Goal: Information Seeking & Learning: Learn about a topic

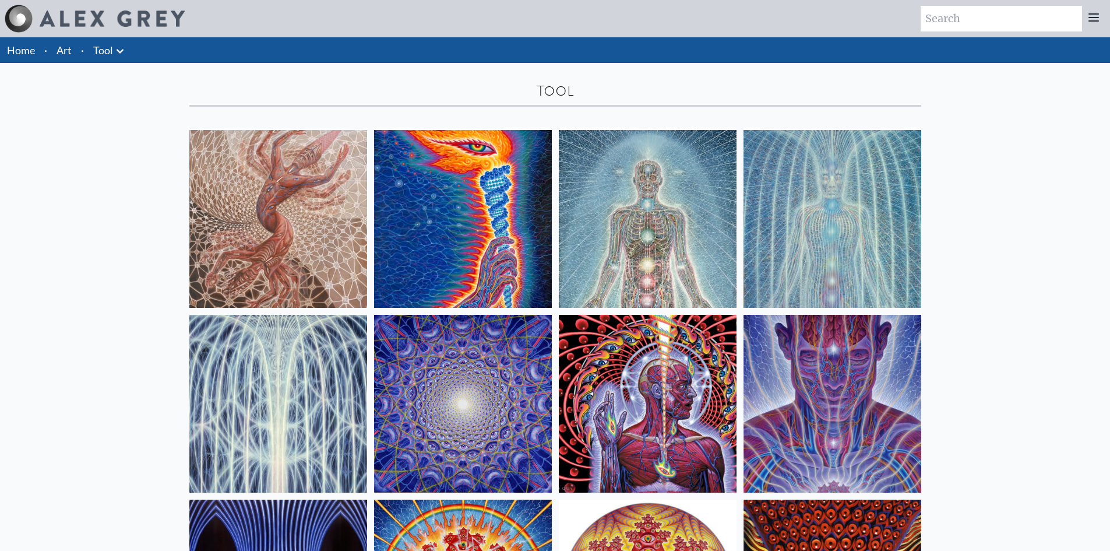
click at [114, 44] on icon at bounding box center [120, 51] width 14 height 14
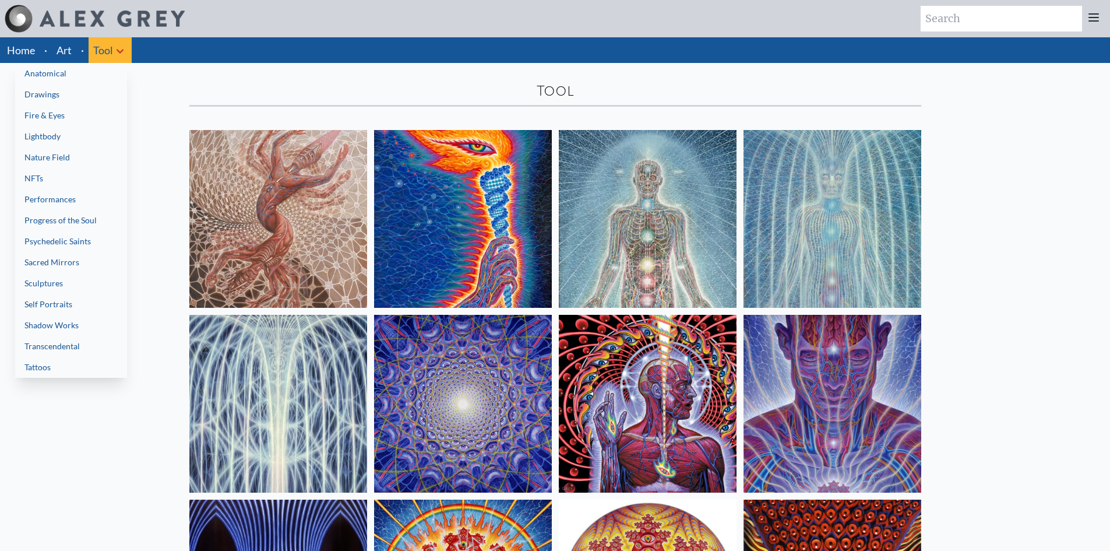
click at [52, 363] on link "Tattoos" at bounding box center [71, 367] width 112 height 21
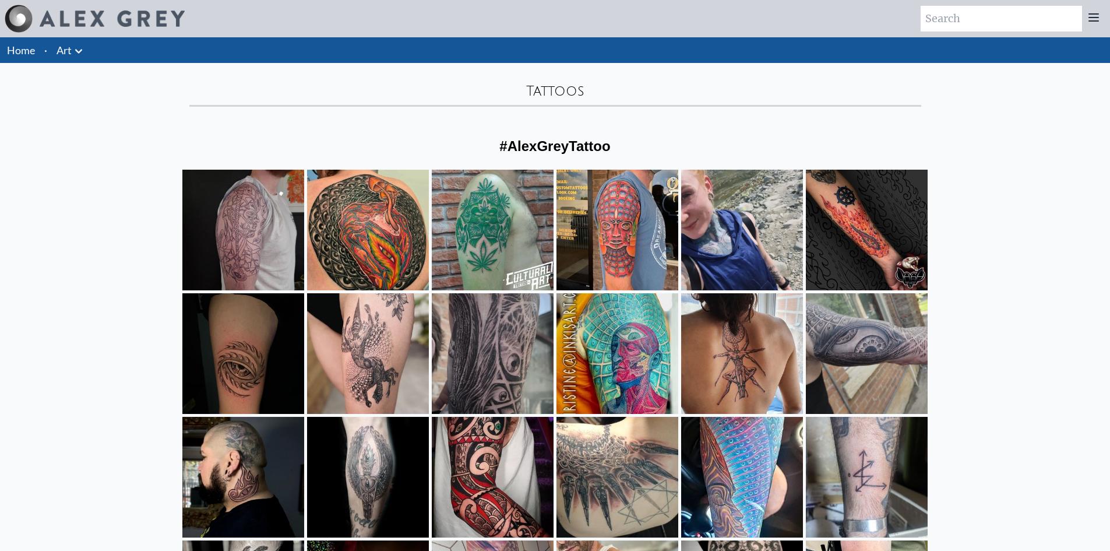
click at [79, 47] on icon at bounding box center [79, 51] width 14 height 14
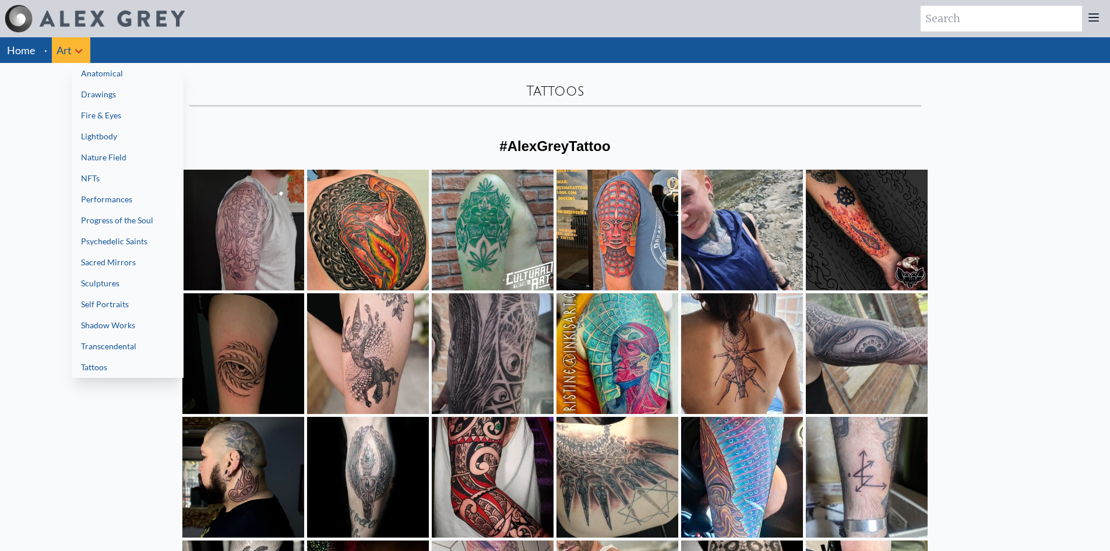
click at [126, 98] on link "Drawings" at bounding box center [128, 94] width 112 height 21
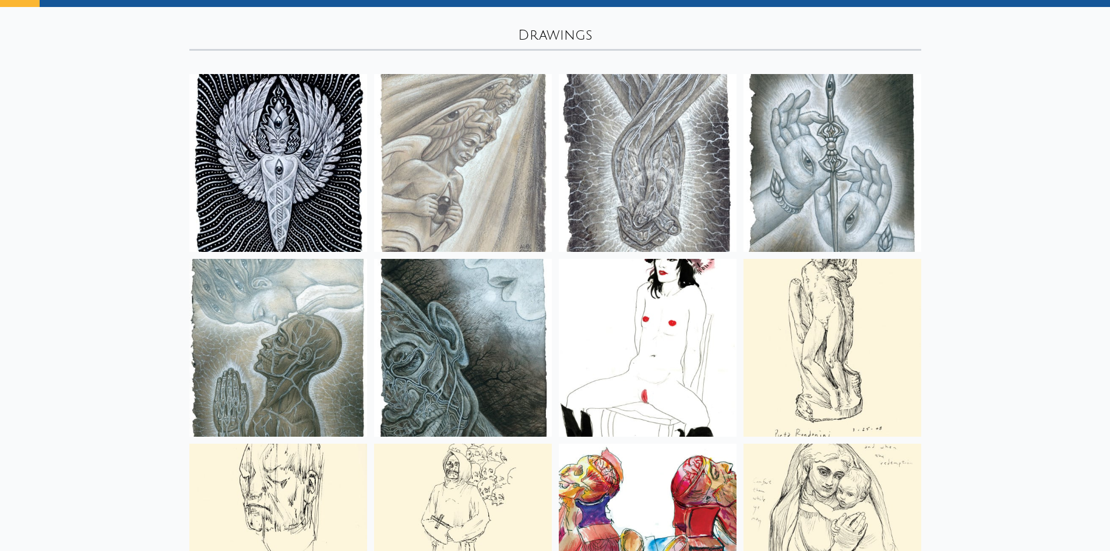
scroll to position [58, 0]
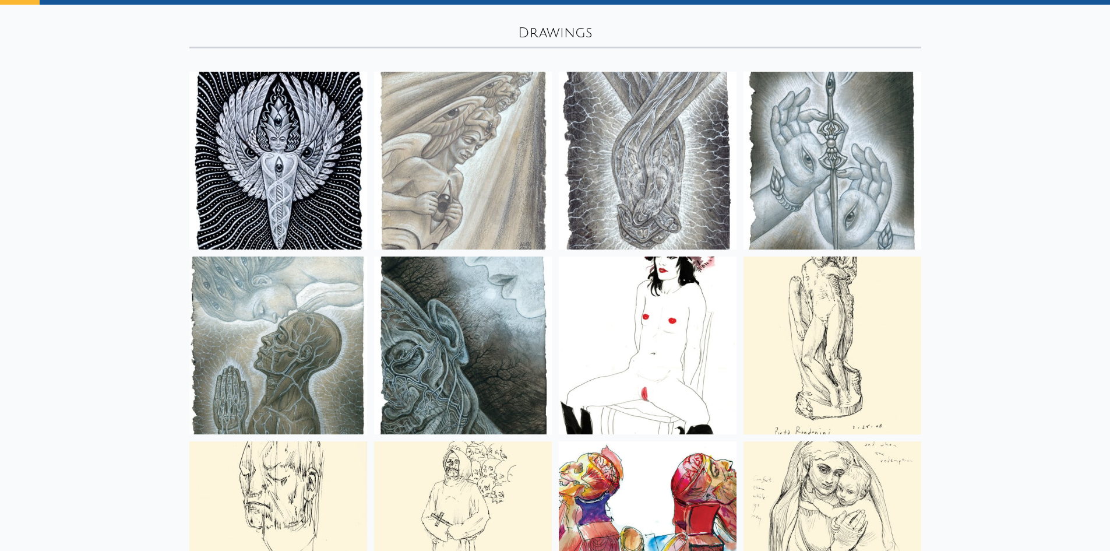
click at [623, 351] on img at bounding box center [648, 345] width 178 height 178
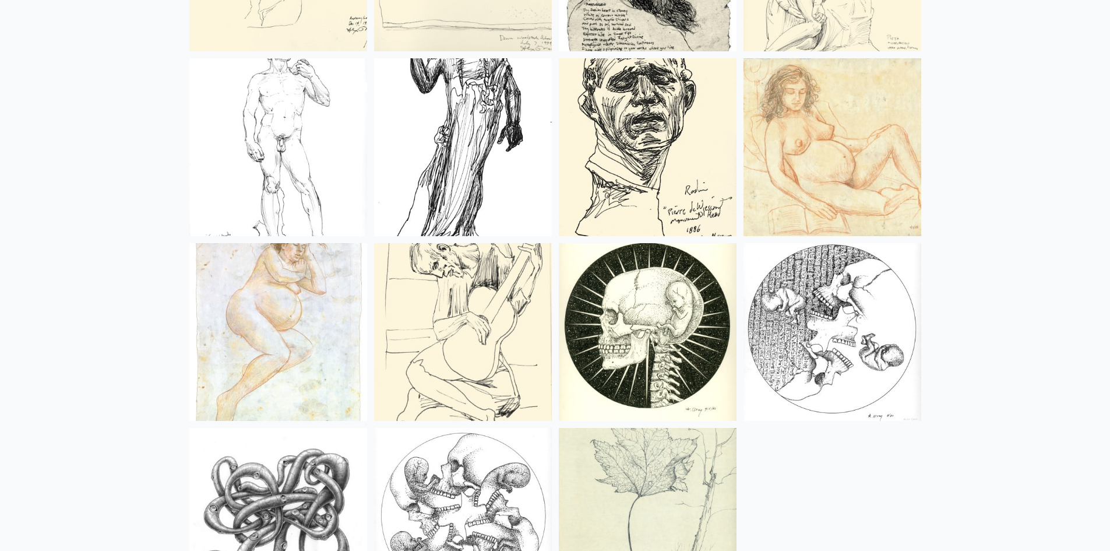
scroll to position [2768, 0]
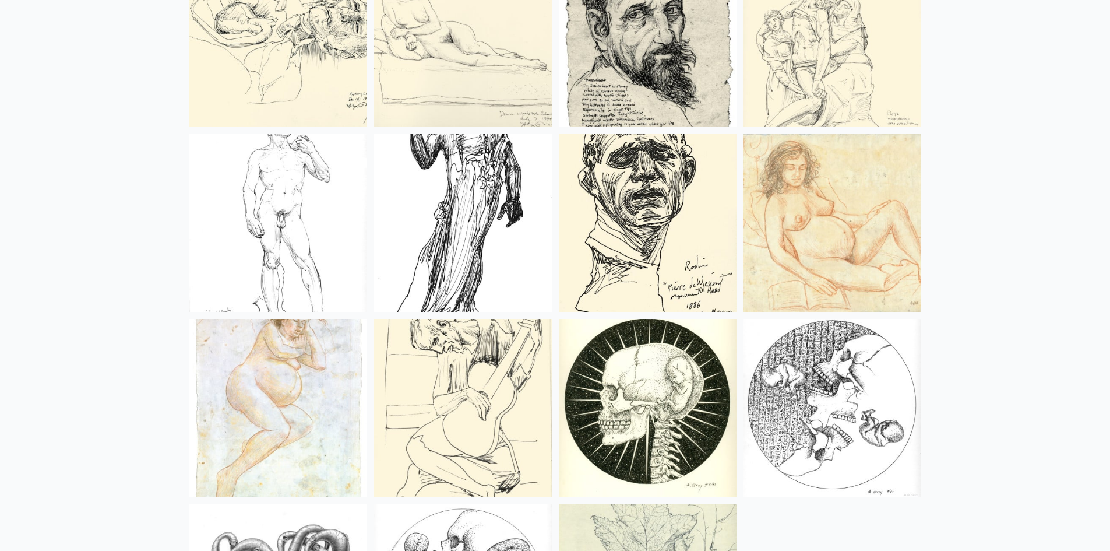
click at [702, 389] on img at bounding box center [648, 408] width 178 height 178
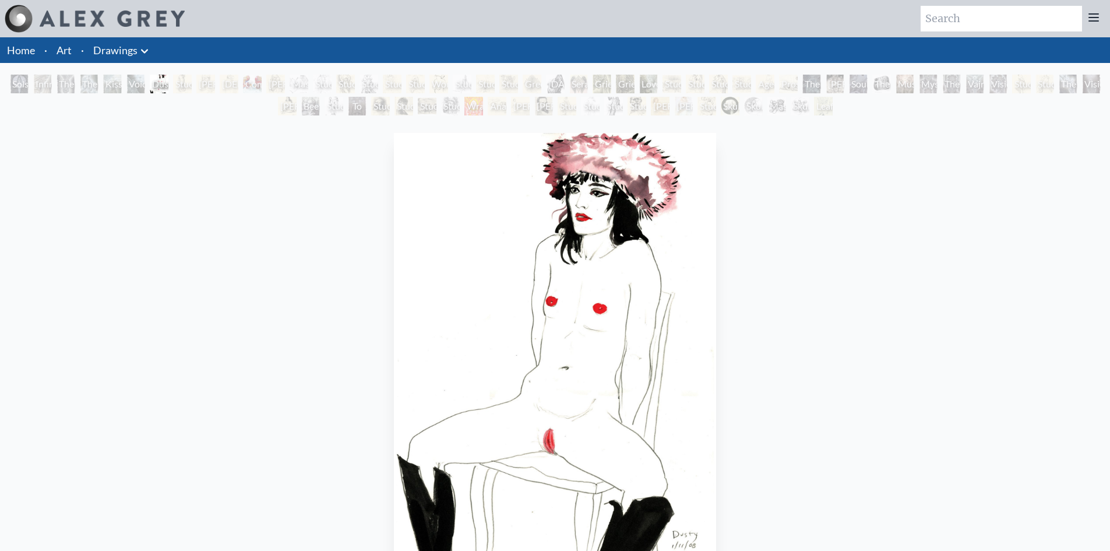
click at [437, 100] on div "Solstice Angel Infinity Angel The Love Held Between Us The Medium Kiss of the M…" at bounding box center [555, 97] width 1110 height 44
click at [424, 102] on div "Study of Van Gogh’s Potato Eaters" at bounding box center [427, 106] width 19 height 19
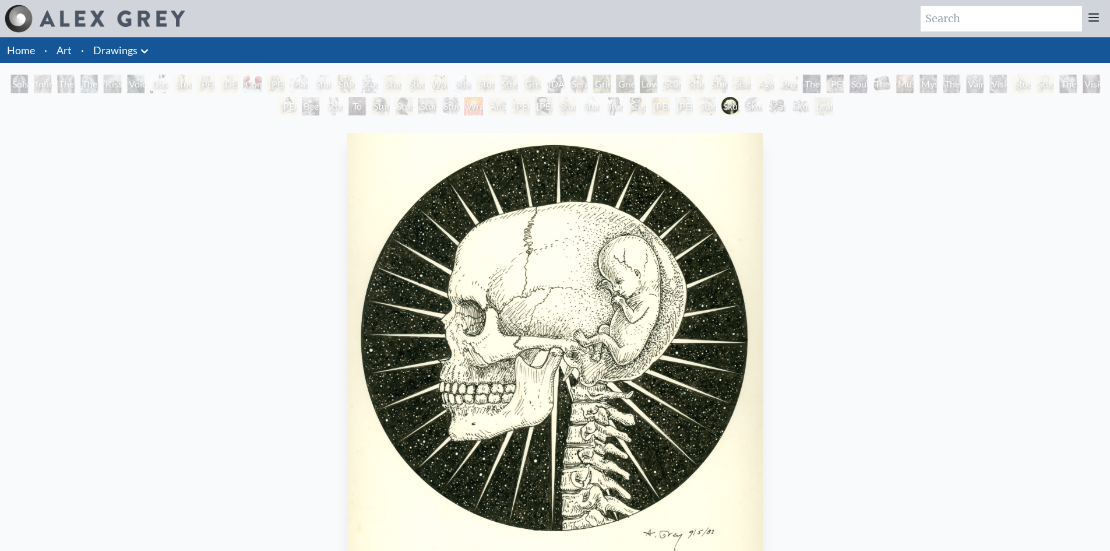
click at [954, 381] on div "Skull Fetus 1982, ink on paper, 8 x 8 in. Visit the CoSM Shop Skull Fetus - Pap…" at bounding box center [555, 552] width 1092 height 848
click at [750, 105] on div "Skull Fetus Study" at bounding box center [753, 106] width 19 height 19
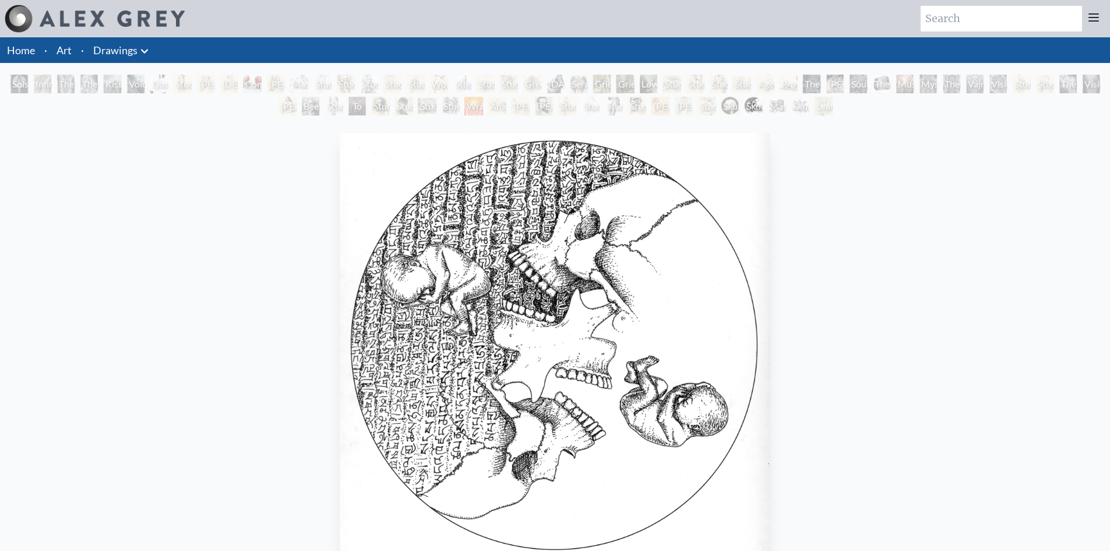
click at [763, 104] on div "Skull Fetus Study" at bounding box center [753, 106] width 19 height 19
click at [801, 105] on div "Skull Fetus Tondo" at bounding box center [800, 106] width 19 height 19
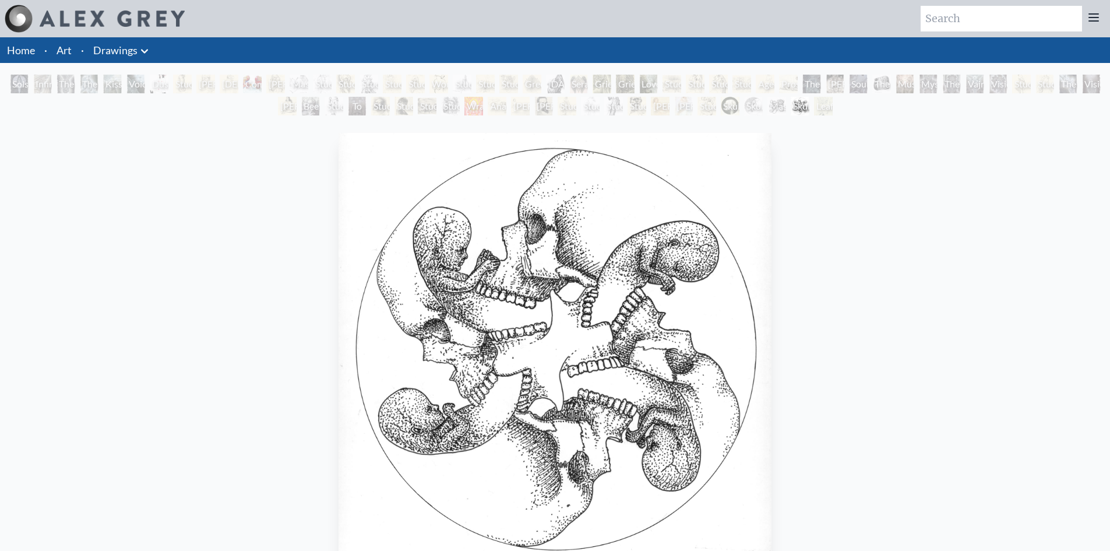
click at [850, 106] on div "Solstice Angel Infinity Angel The Love Held Between Us The Medium Kiss of the M…" at bounding box center [555, 97] width 1110 height 44
click at [859, 111] on div "Solstice Angel Infinity Angel The Love Held Between Us The Medium Kiss of the M…" at bounding box center [555, 97] width 1110 height 44
click at [833, 106] on div "Solstice Angel Infinity Angel The Love Held Between Us The Medium Kiss of the M…" at bounding box center [555, 97] width 1110 height 44
click at [823, 106] on div "Leaf and Tree" at bounding box center [823, 106] width 19 height 19
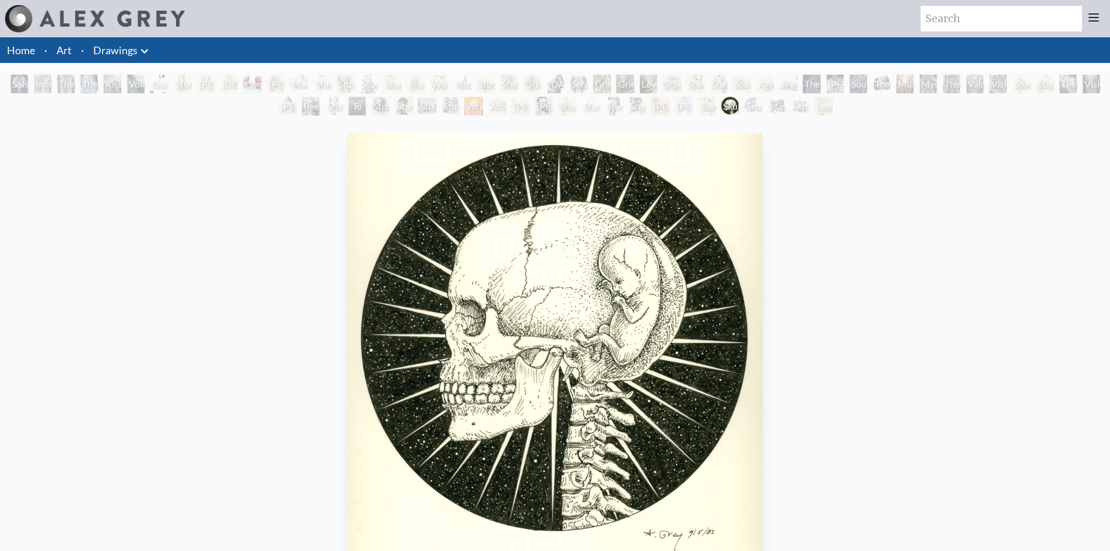
click at [217, 124] on div "Skull Fetus 1982, ink on paper, 8 x 8 in. Visit the CoSM Shop Skull Fetus - Pap…" at bounding box center [555, 552] width 1110 height 866
click at [110, 51] on link "Drawings" at bounding box center [115, 50] width 44 height 16
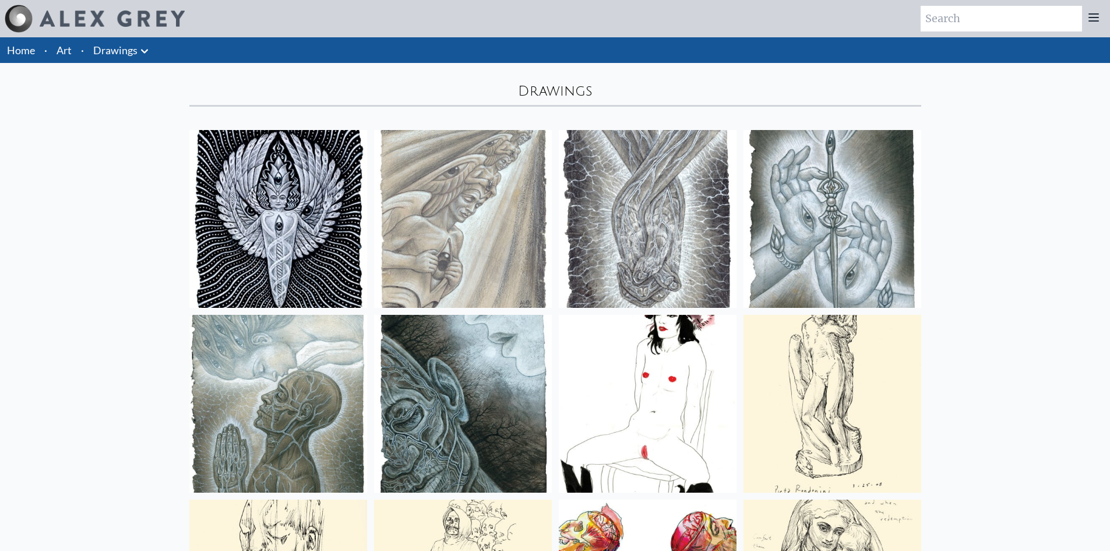
click at [145, 57] on icon at bounding box center [145, 51] width 14 height 14
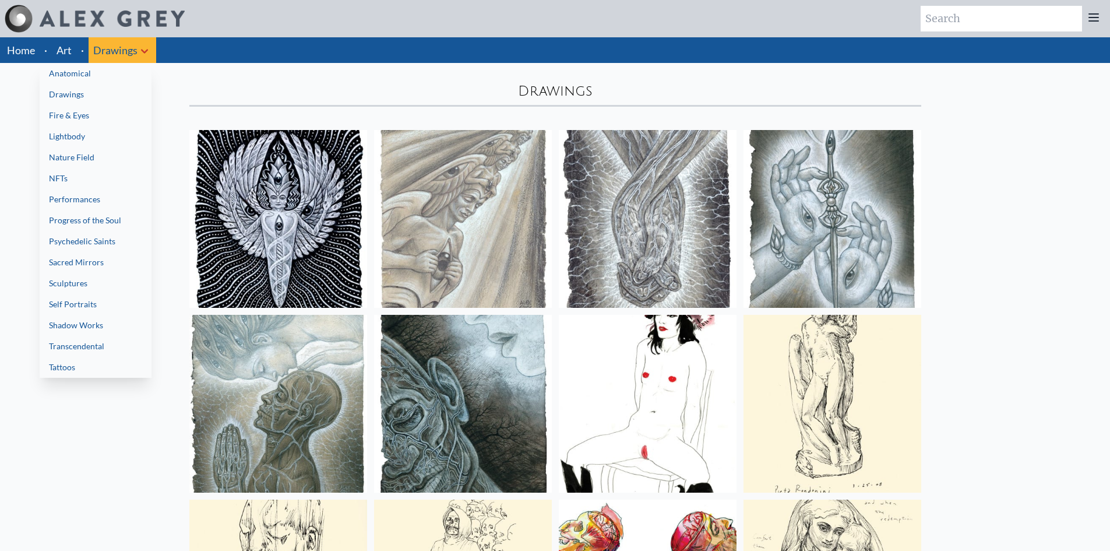
click at [69, 51] on div at bounding box center [555, 275] width 1110 height 551
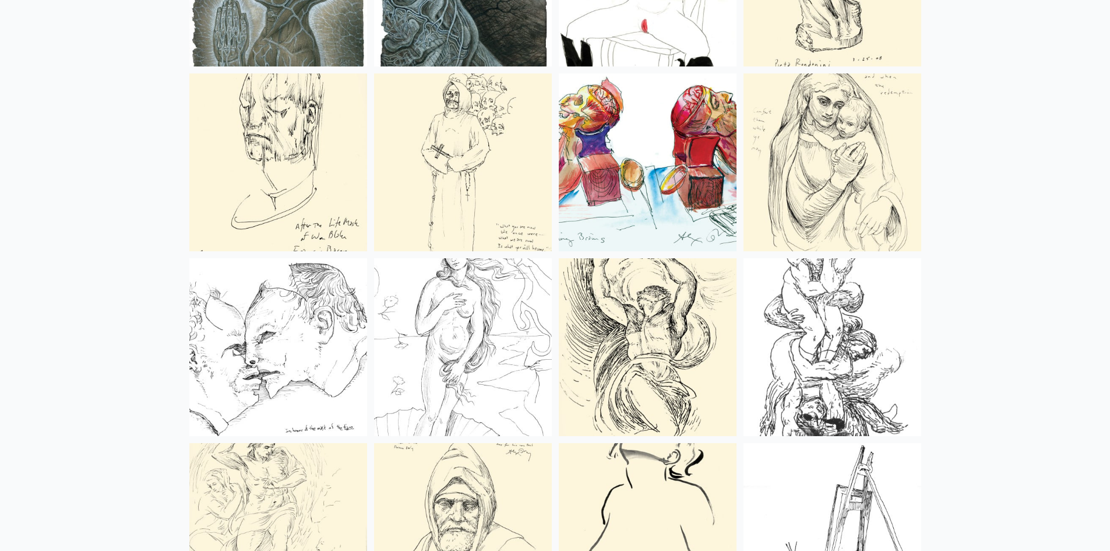
scroll to position [291, 0]
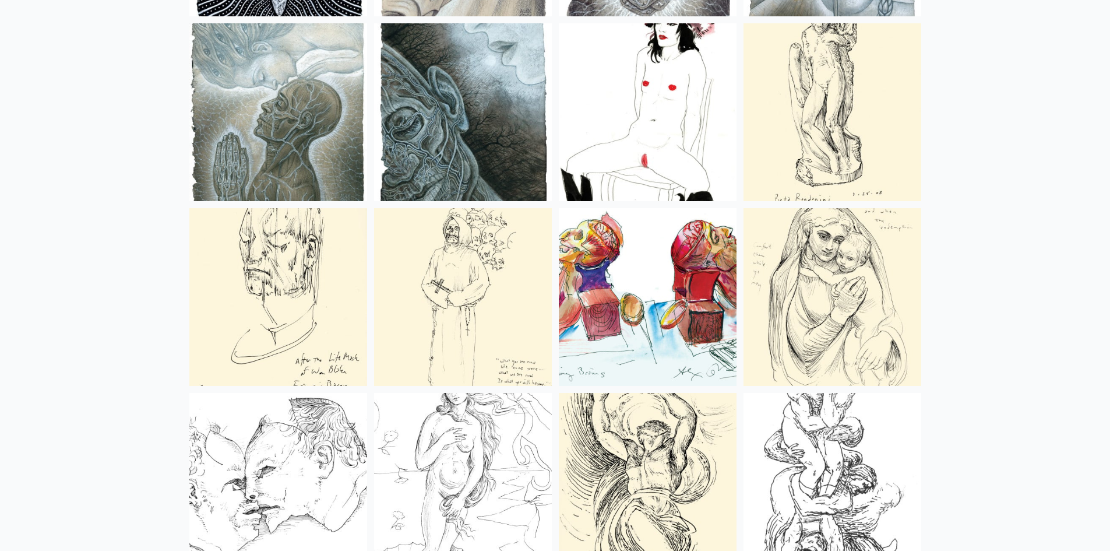
click at [515, 245] on img at bounding box center [463, 297] width 178 height 178
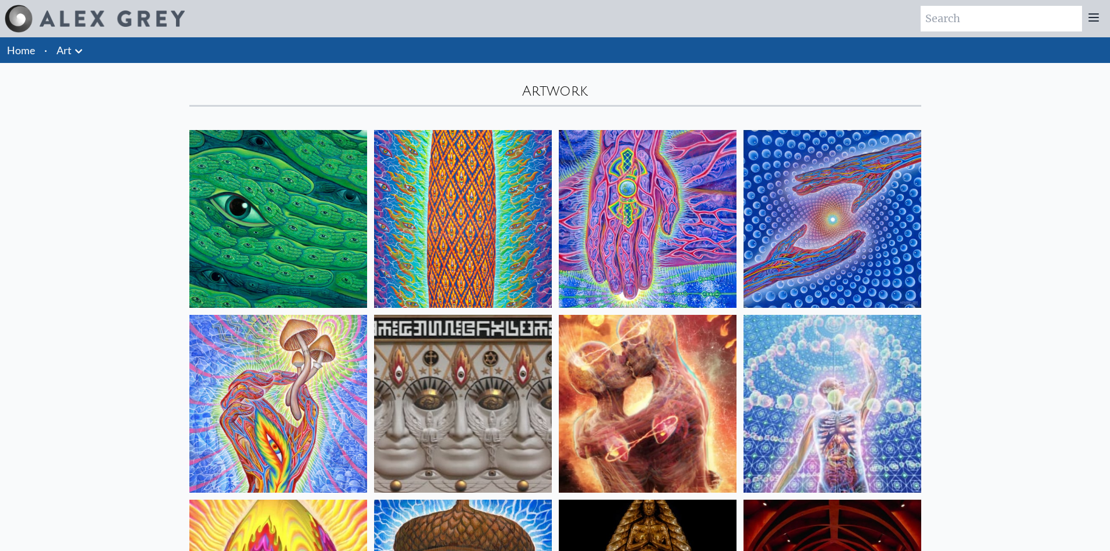
click at [83, 50] on icon at bounding box center [79, 51] width 14 height 14
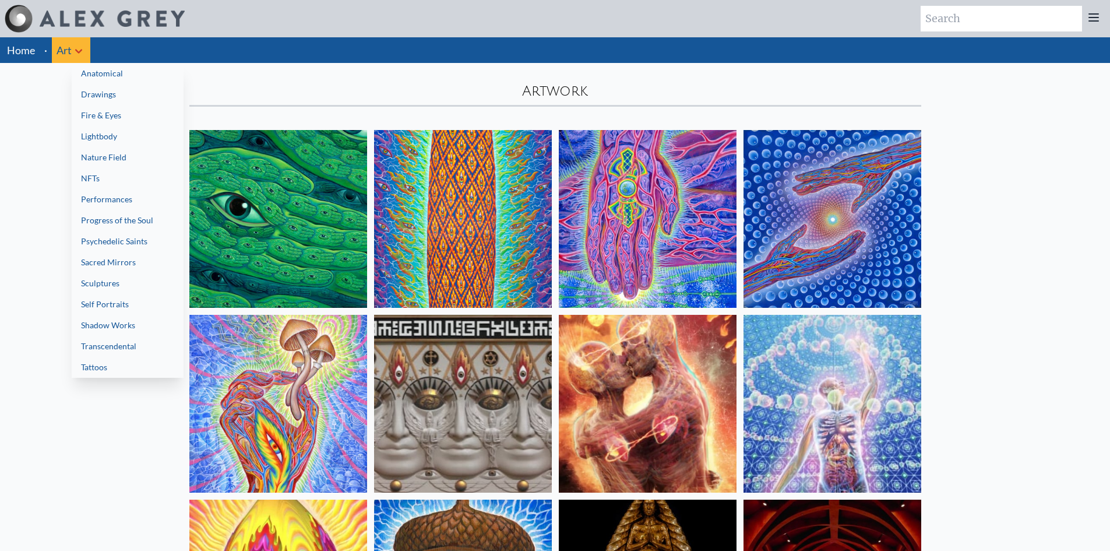
click at [108, 22] on div at bounding box center [555, 275] width 1110 height 551
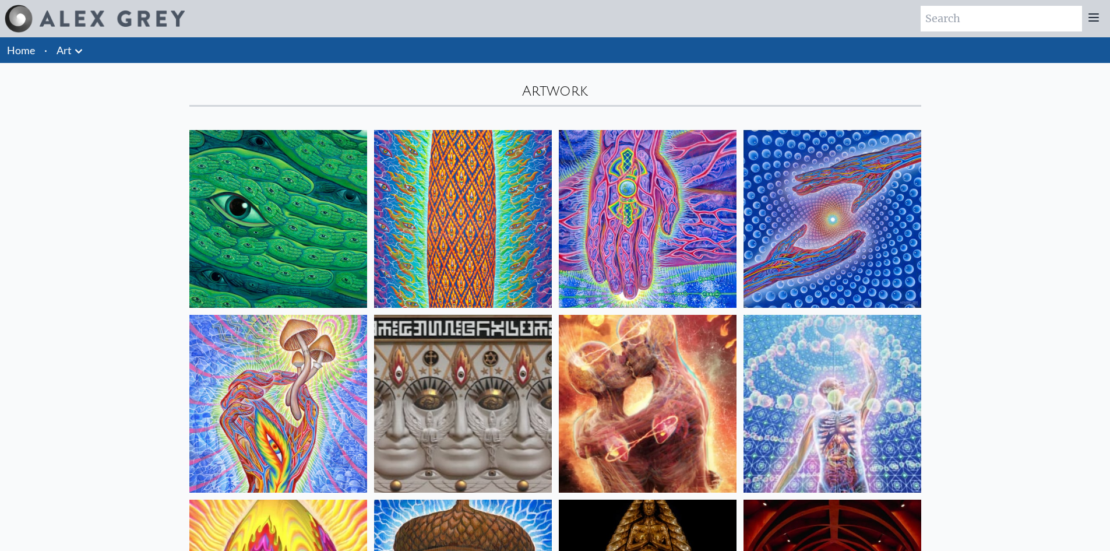
click at [33, 51] on link "Home" at bounding box center [21, 50] width 28 height 13
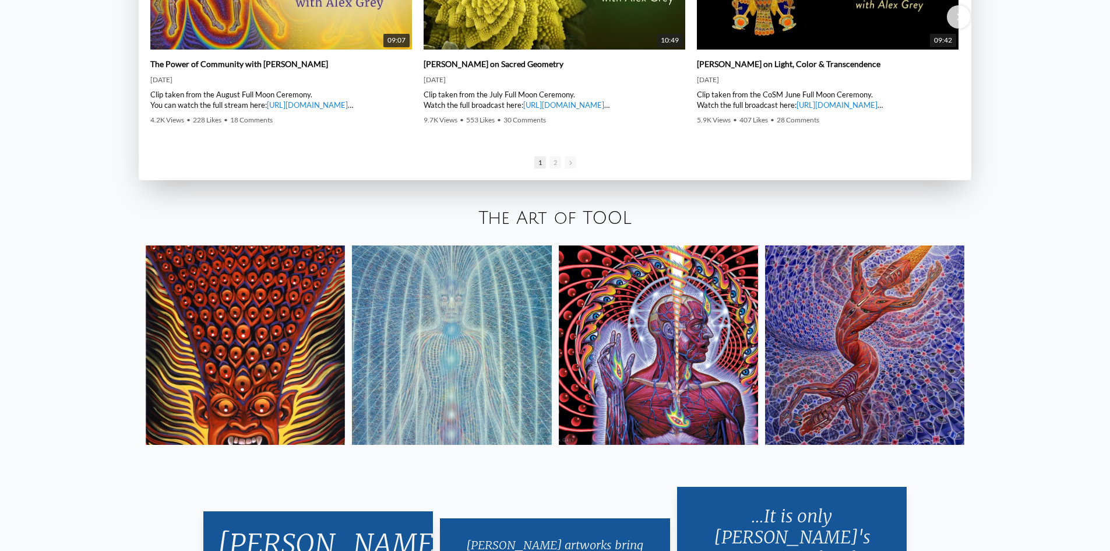
scroll to position [2332, 0]
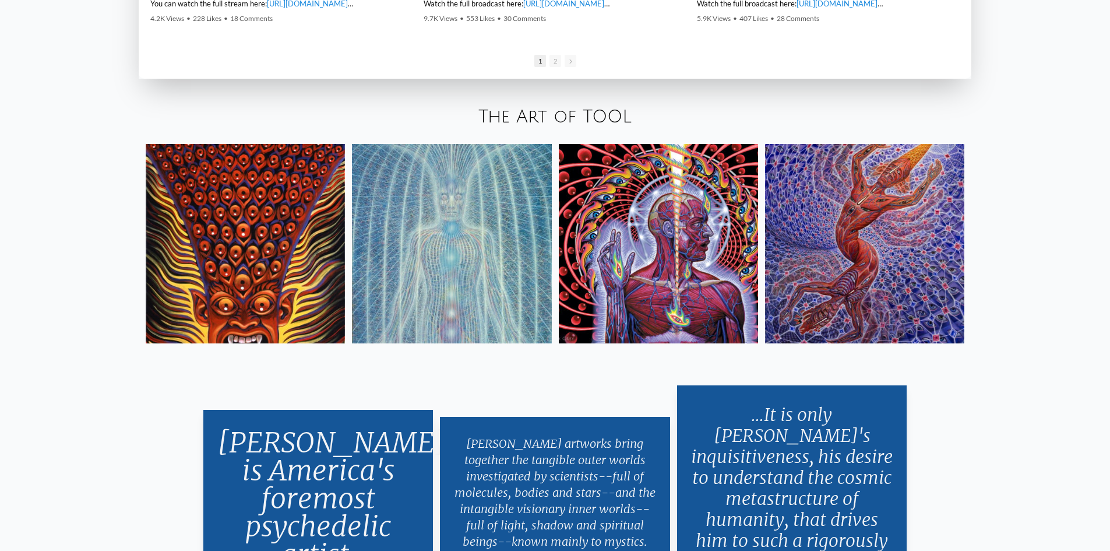
click at [550, 126] on link "The Art of TOOL" at bounding box center [555, 116] width 153 height 19
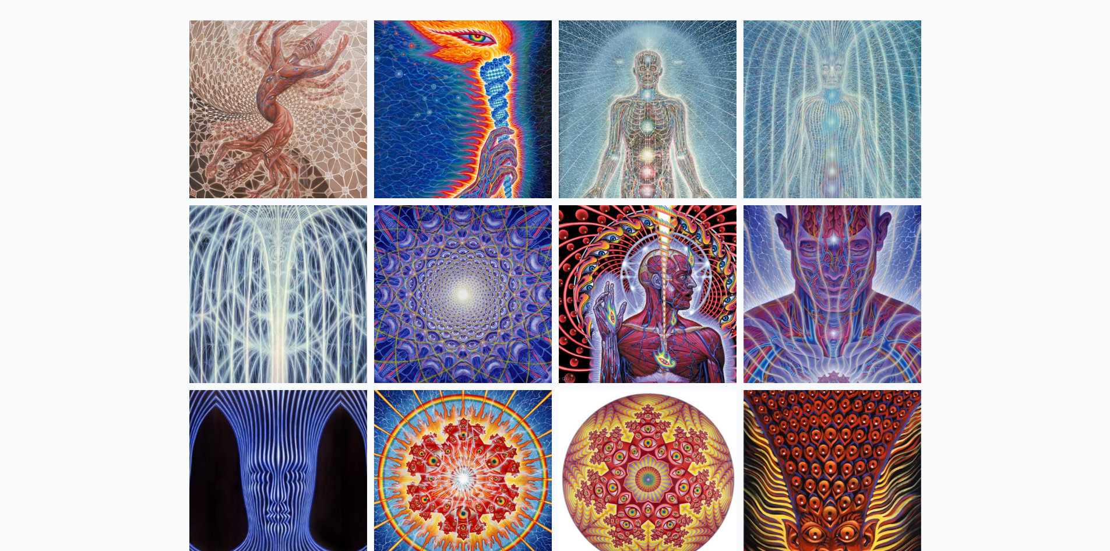
scroll to position [117, 0]
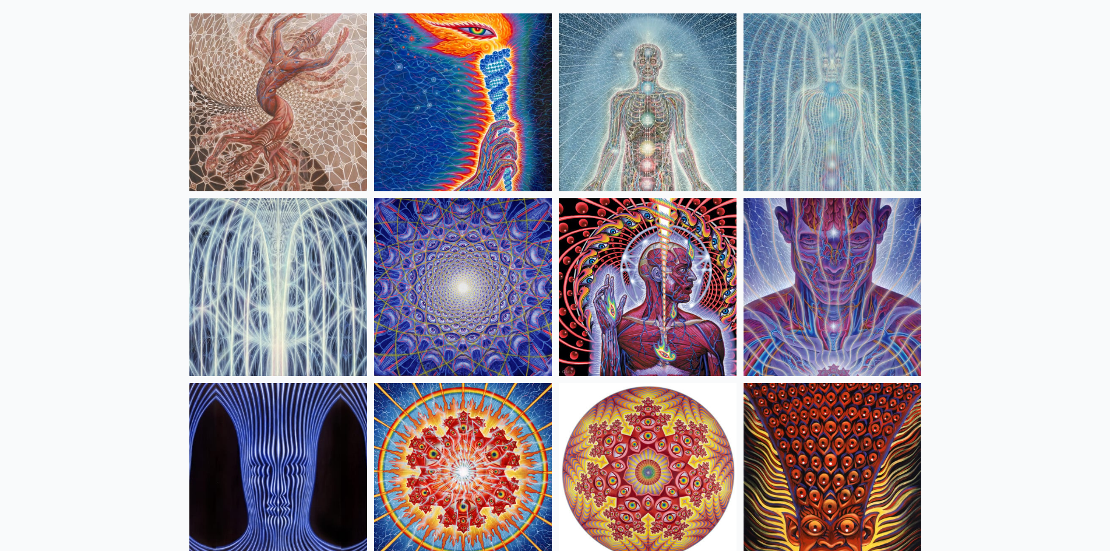
click at [664, 286] on img at bounding box center [648, 287] width 178 height 178
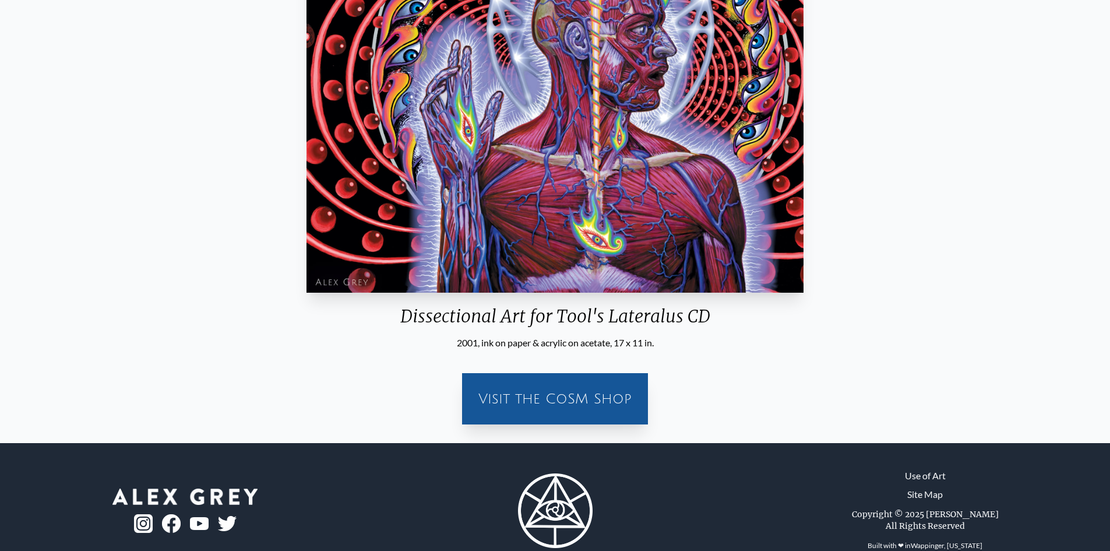
scroll to position [286, 0]
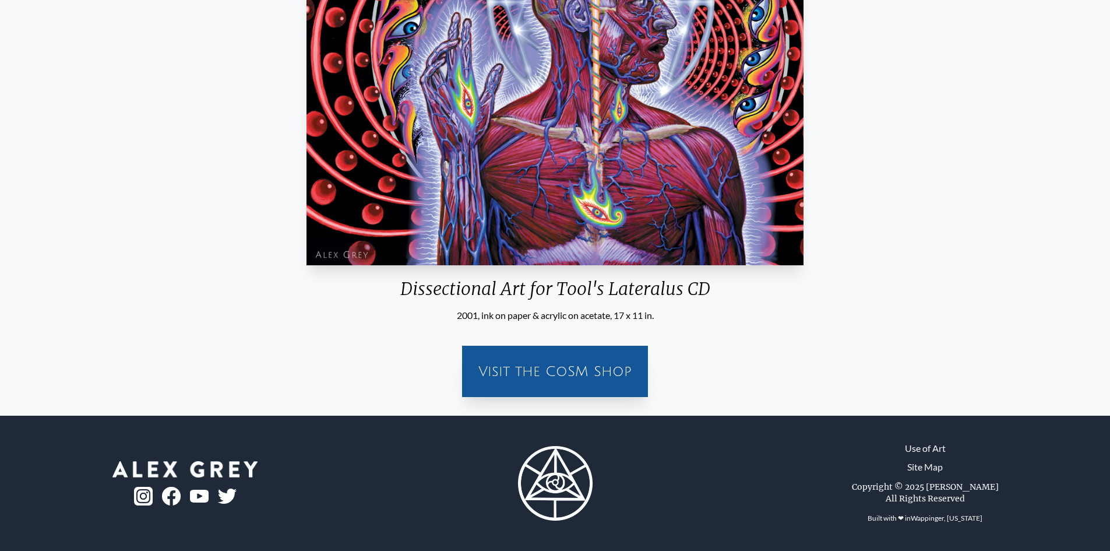
click at [578, 363] on div "Visit the CoSM Shop" at bounding box center [555, 371] width 172 height 37
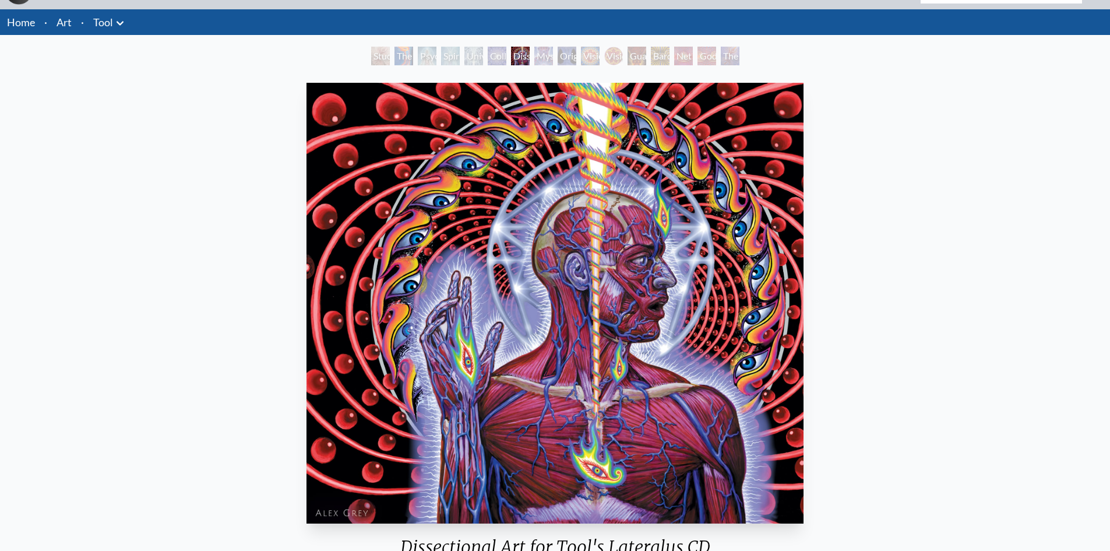
scroll to position [0, 0]
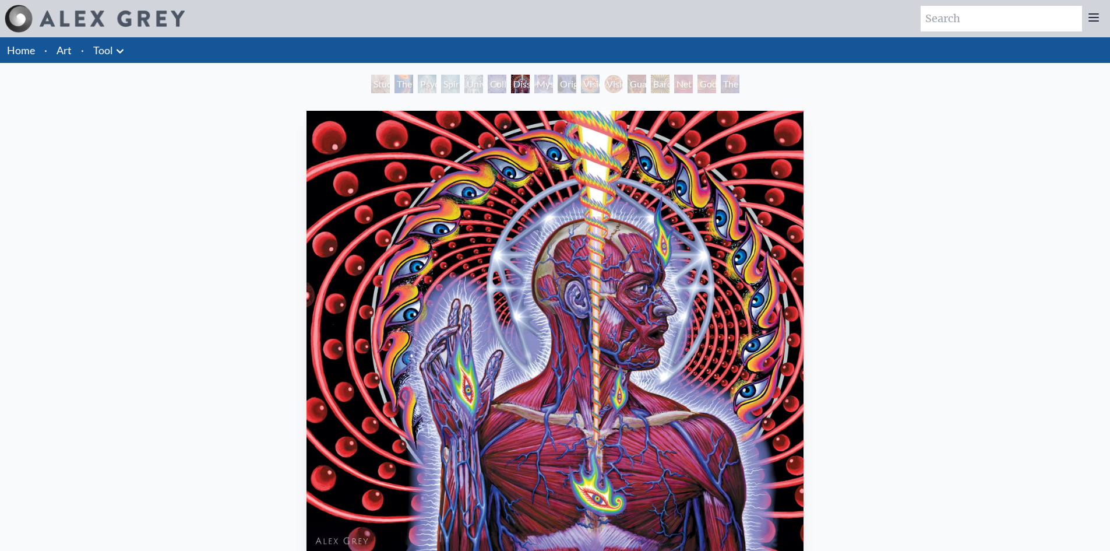
click at [122, 43] on button at bounding box center [120, 50] width 14 height 16
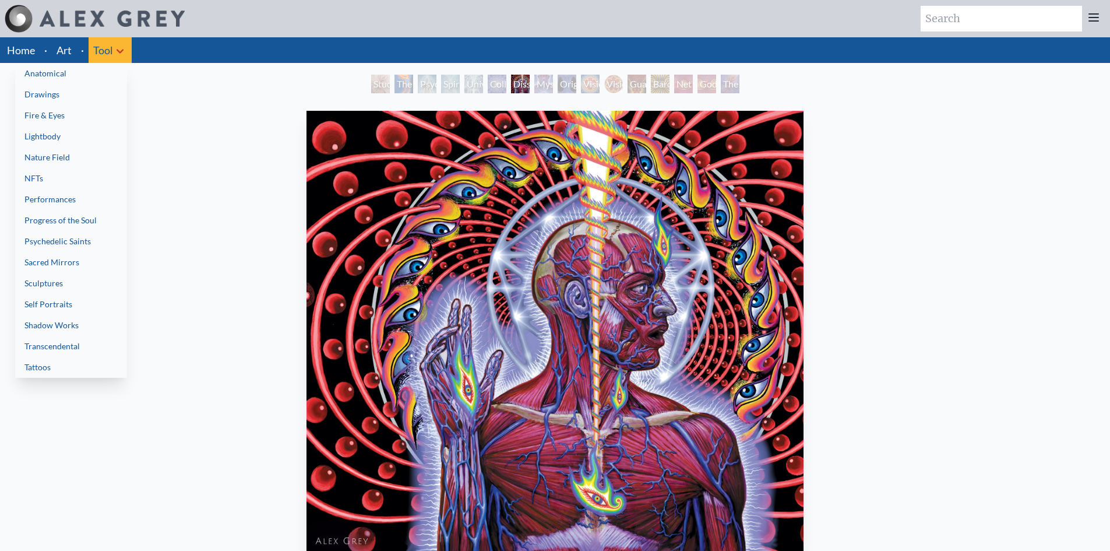
click at [119, 51] on div at bounding box center [555, 275] width 1110 height 551
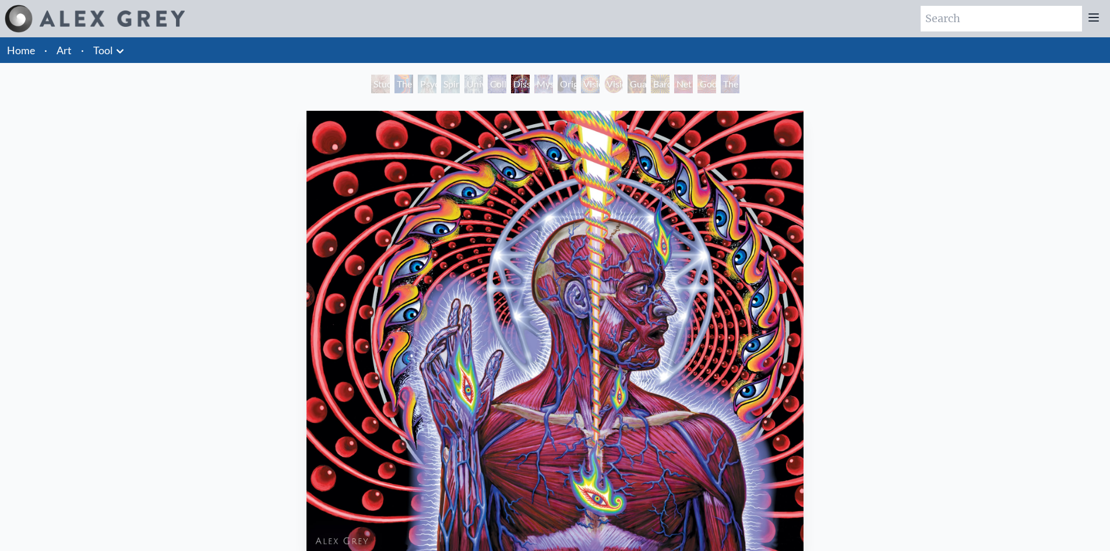
click at [120, 51] on icon at bounding box center [120, 51] width 14 height 14
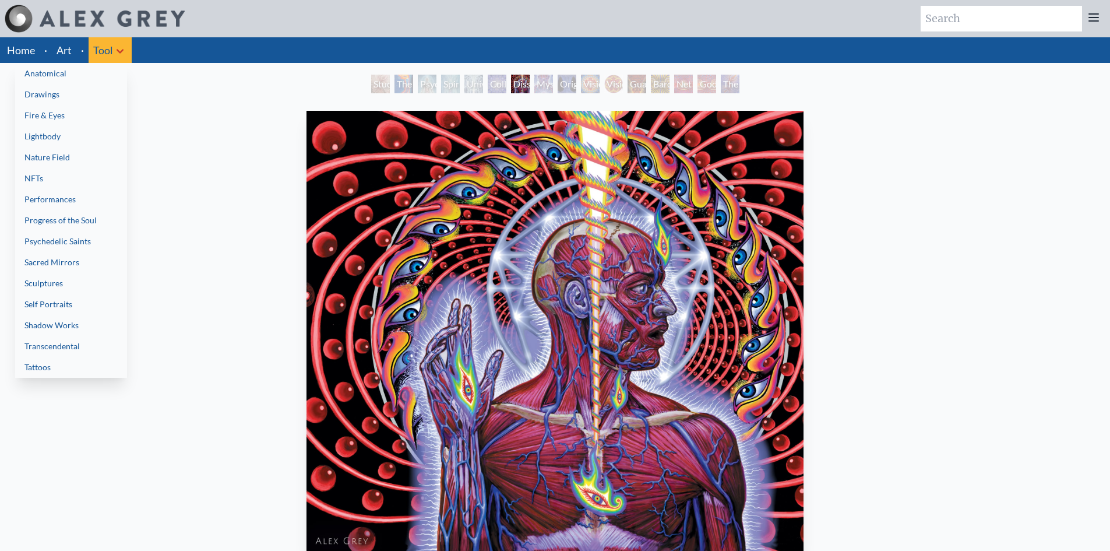
click at [94, 68] on link "Anatomical" at bounding box center [71, 73] width 112 height 21
click at [75, 110] on link "Fire & Eyes" at bounding box center [71, 115] width 112 height 21
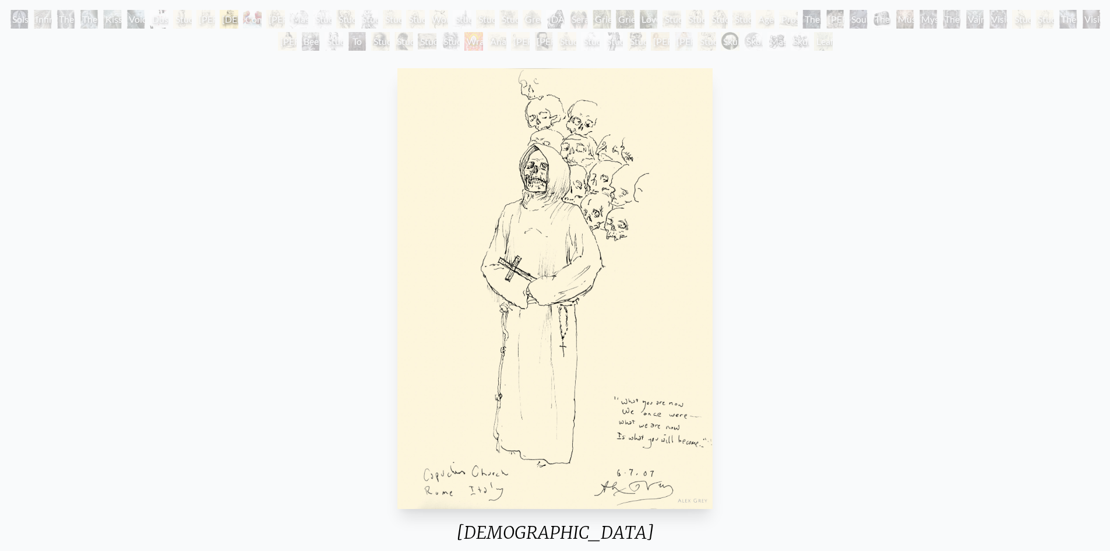
scroll to position [58, 0]
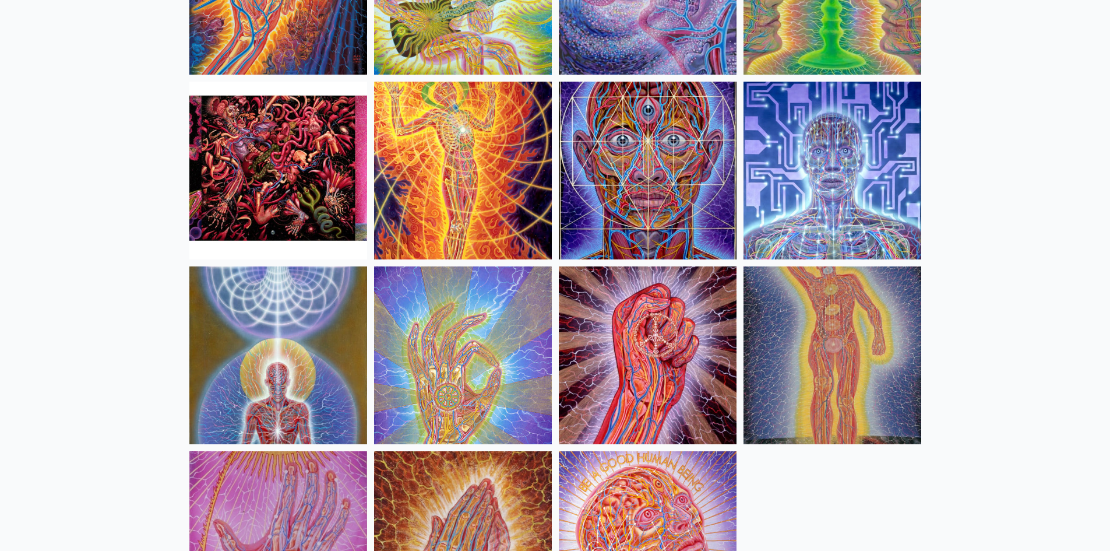
scroll to position [1396, 0]
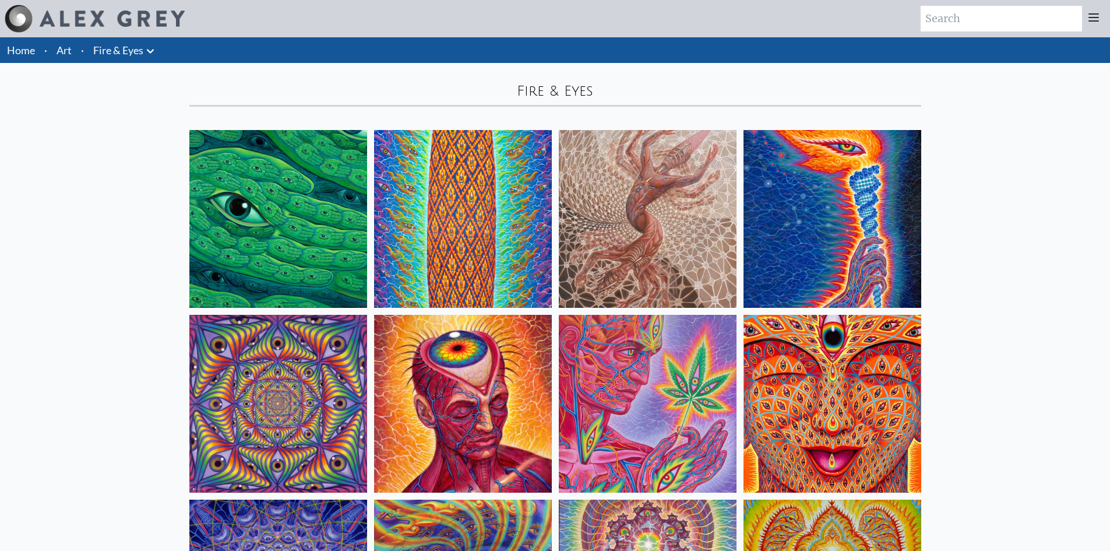
click at [149, 48] on icon at bounding box center [150, 51] width 14 height 14
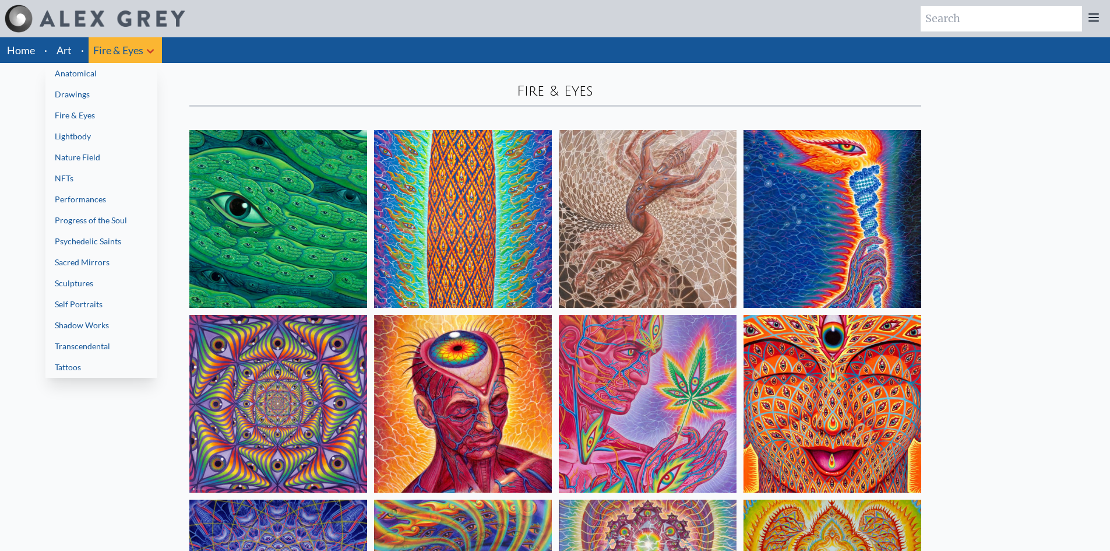
click at [87, 97] on link "Drawings" at bounding box center [101, 94] width 112 height 21
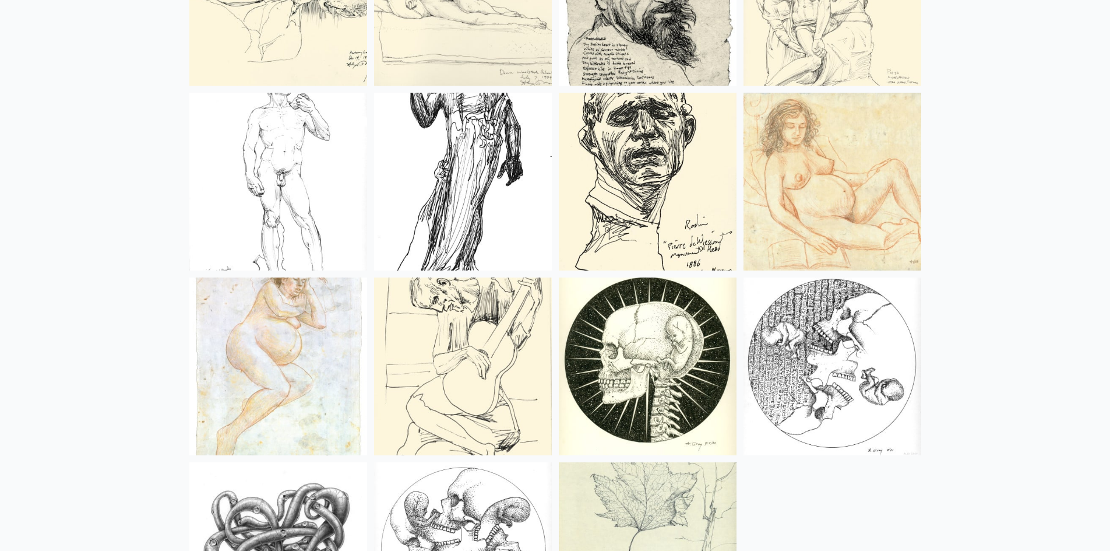
scroll to position [2856, 0]
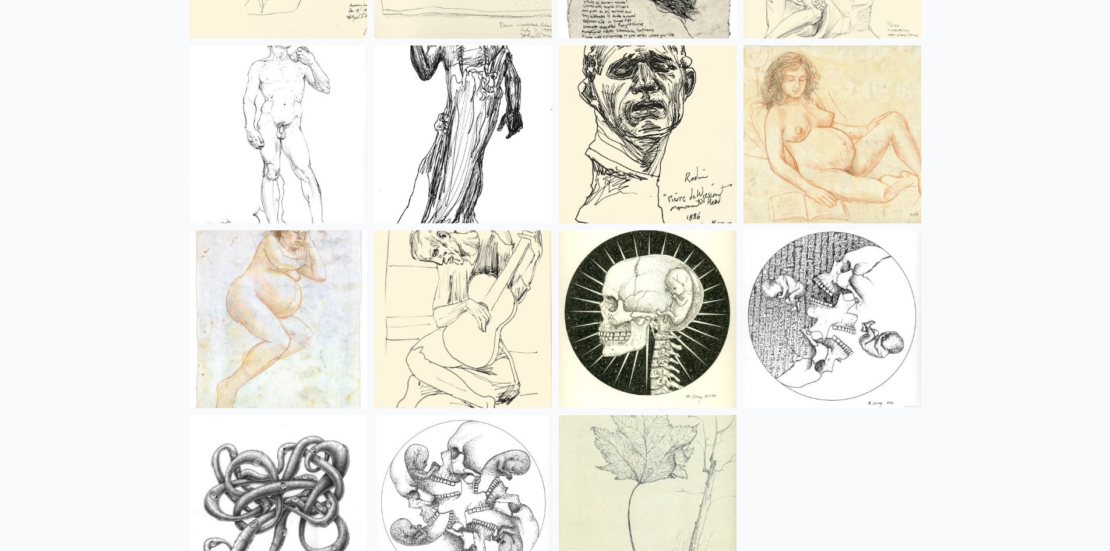
click at [667, 286] on img at bounding box center [648, 319] width 178 height 178
